Goal: Task Accomplishment & Management: Manage account settings

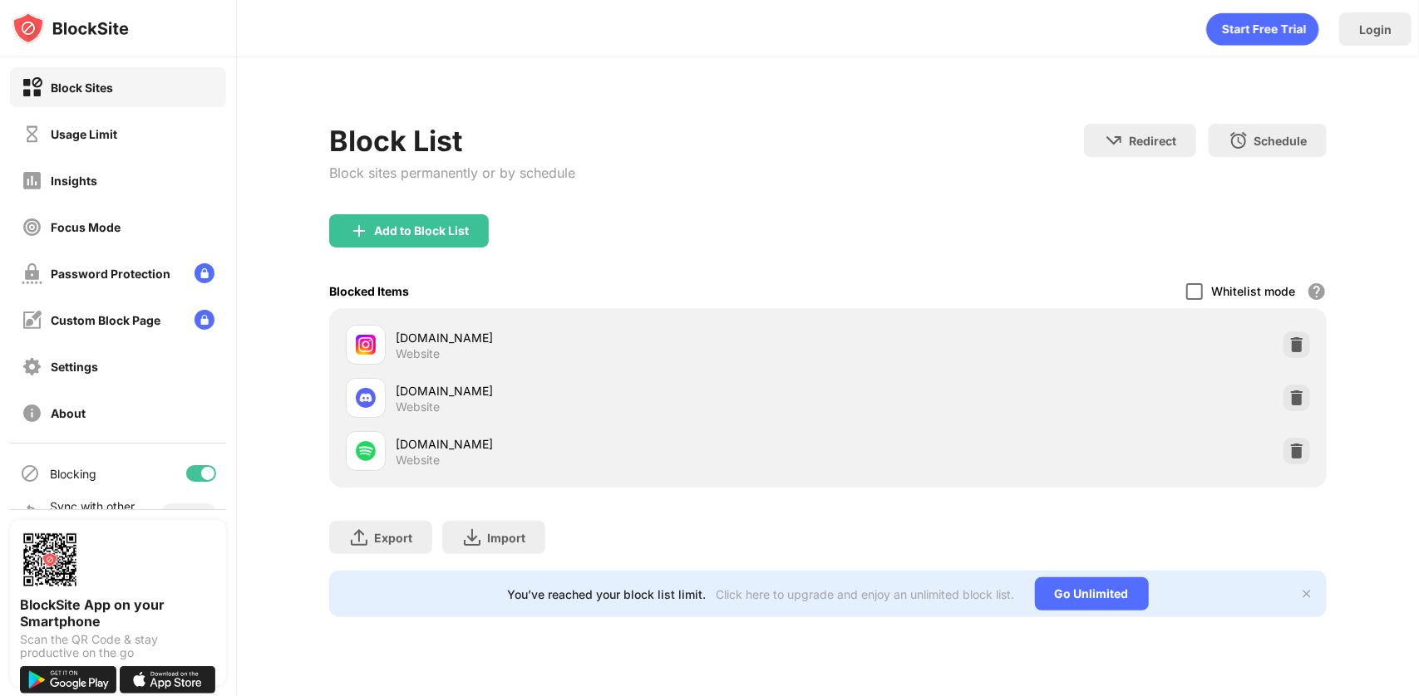
click at [1197, 294] on div at bounding box center [1194, 291] width 17 height 17
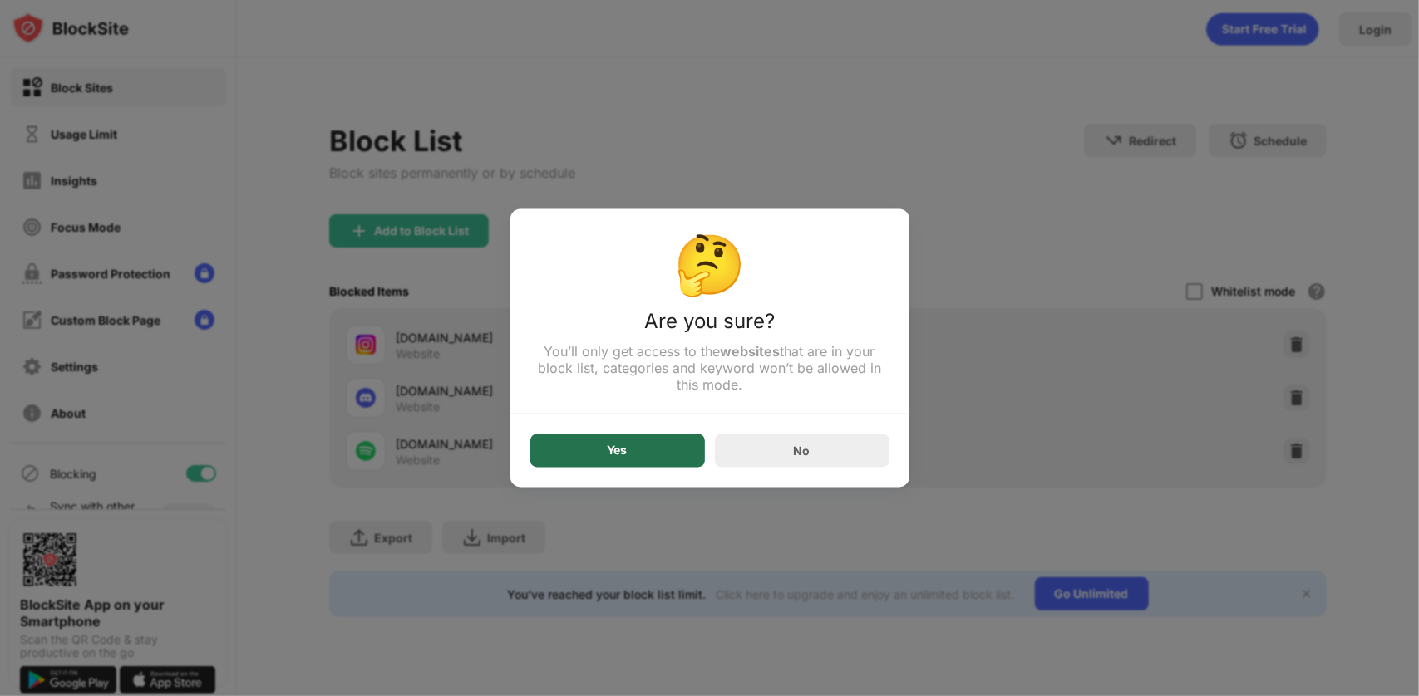
click at [652, 443] on div "Yes" at bounding box center [617, 451] width 175 height 33
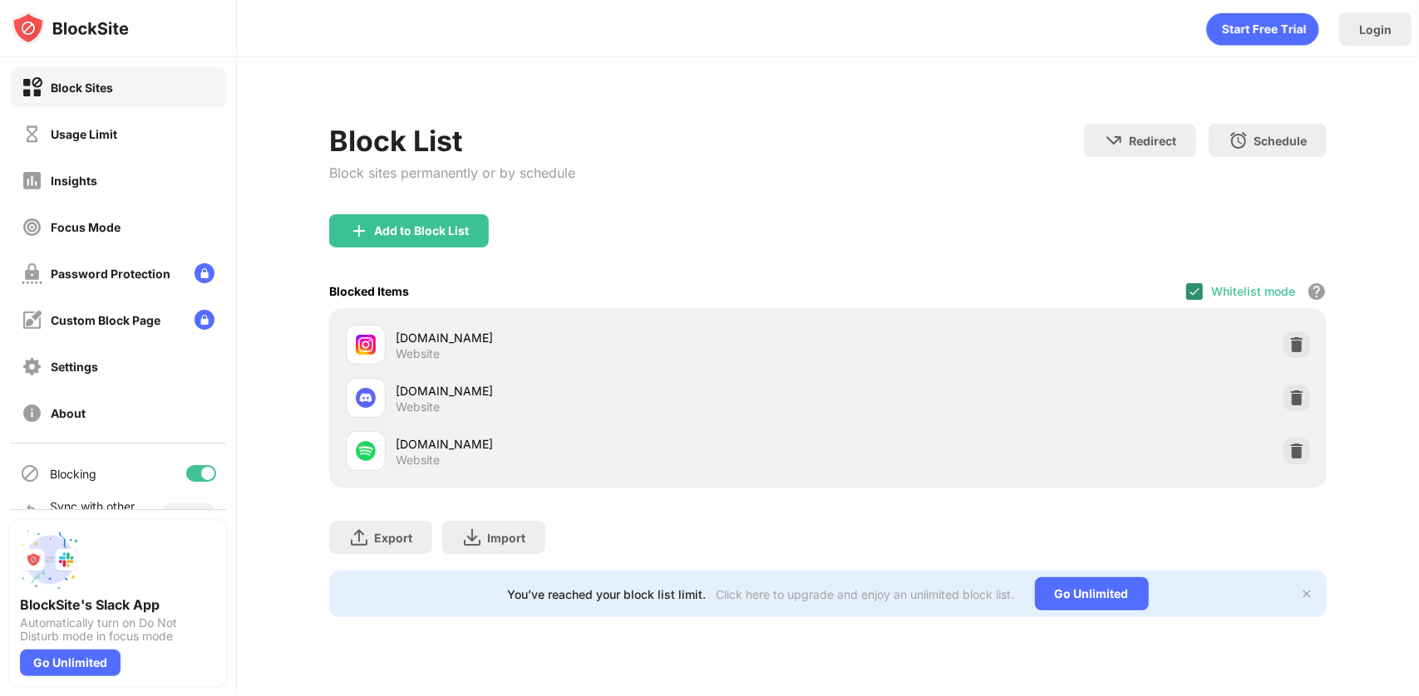
click at [1197, 293] on img at bounding box center [1194, 291] width 13 height 13
